Goal: Information Seeking & Learning: Understand process/instructions

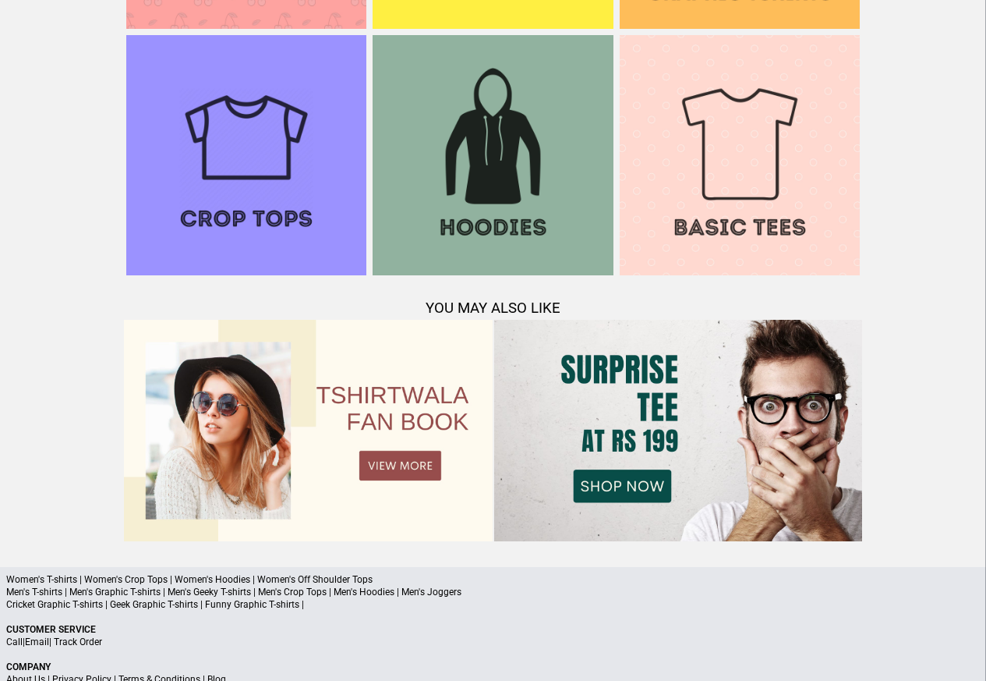
scroll to position [1505, 0]
